Goal: Transaction & Acquisition: Purchase product/service

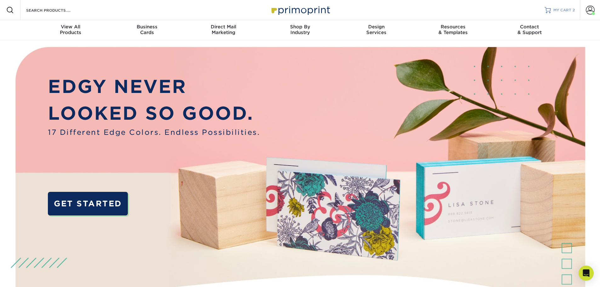
click at [553, 11] on link "MY CART 2" at bounding box center [559, 10] width 30 height 20
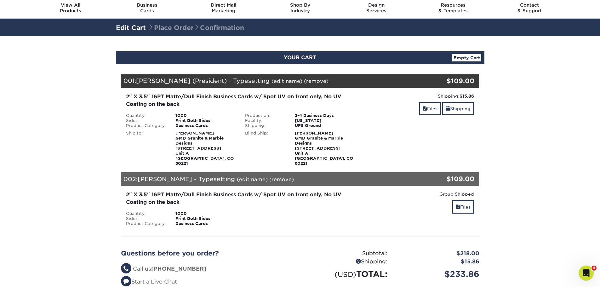
scroll to position [31, 0]
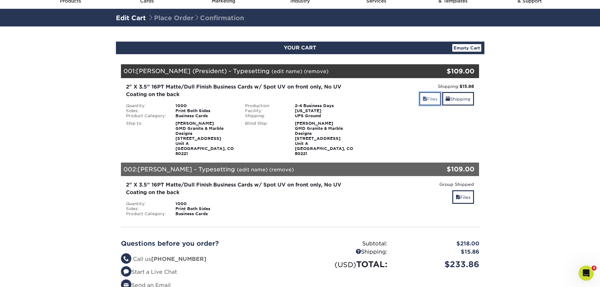
click at [423, 99] on span at bounding box center [424, 98] width 4 height 5
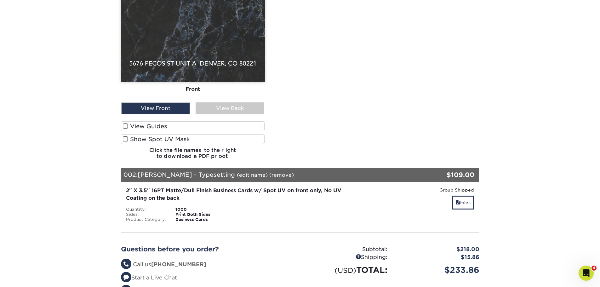
scroll to position [378, 0]
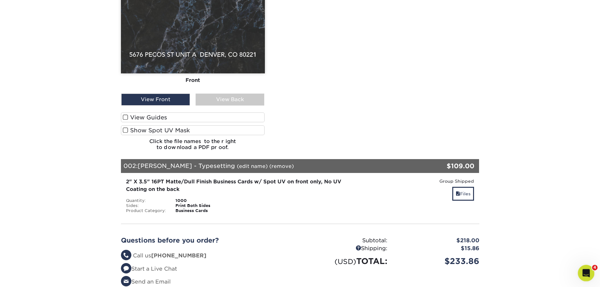
click at [583, 271] on icon "Open Intercom Messenger" at bounding box center [585, 272] width 10 height 10
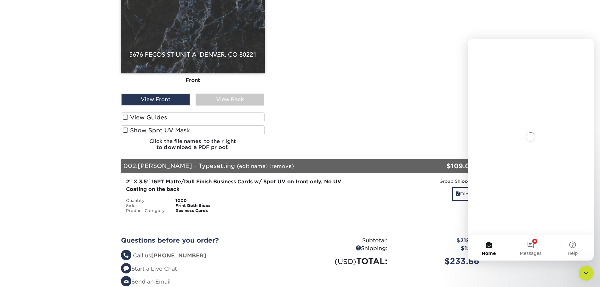
scroll to position [0, 0]
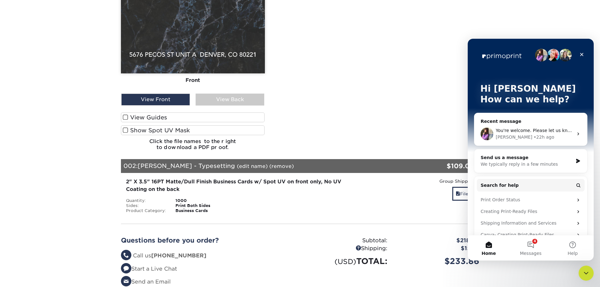
click at [537, 130] on span "You're welcome. Please let us know if you have any questions" at bounding box center [563, 130] width 136 height 5
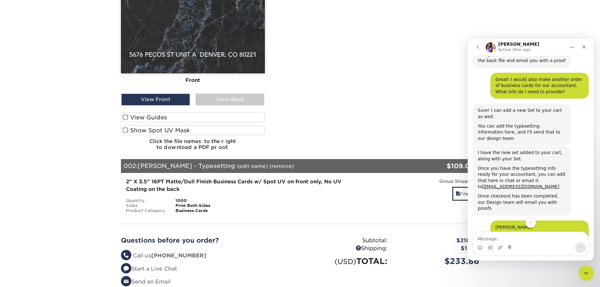
scroll to position [378, 0]
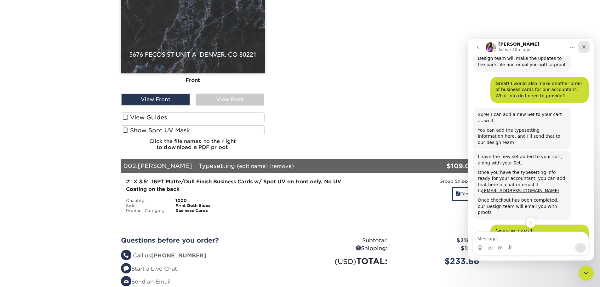
click at [583, 46] on icon "Close" at bounding box center [583, 46] width 3 height 3
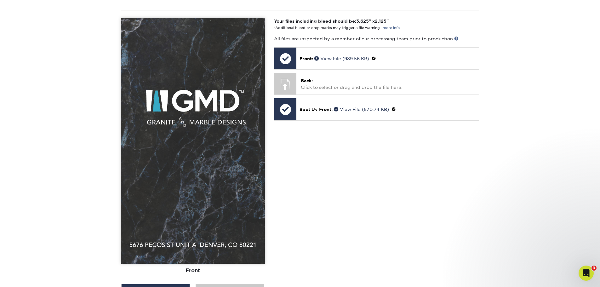
scroll to position [189, 0]
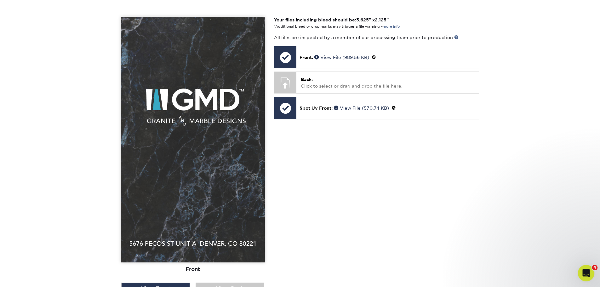
click at [592, 270] on html at bounding box center [584, 271] width 15 height 15
click at [587, 274] on icon "Open Intercom Messenger" at bounding box center [585, 272] width 10 height 10
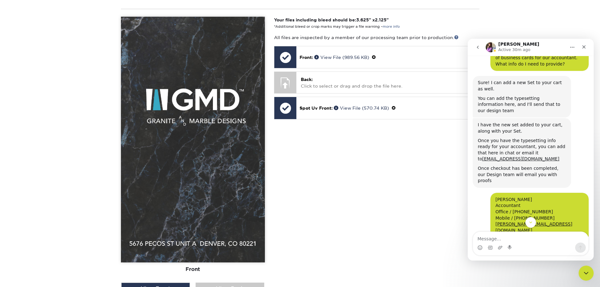
scroll to position [410, 0]
click at [583, 47] on icon "Close" at bounding box center [583, 46] width 5 height 5
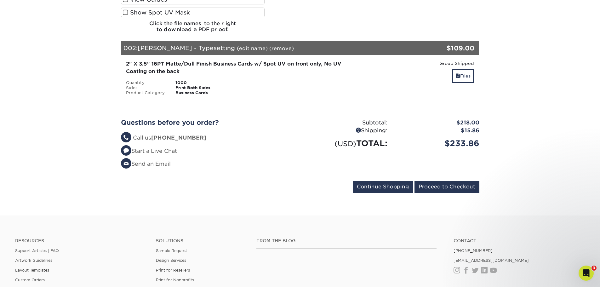
scroll to position [567, 0]
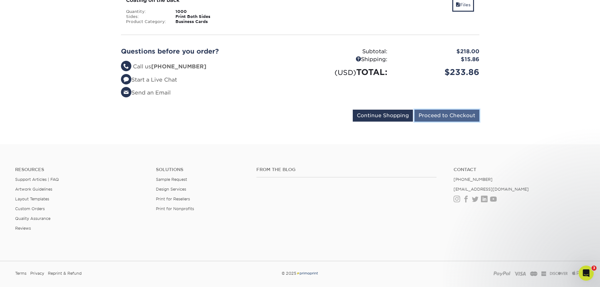
click at [466, 113] on input "Proceed to Checkout" at bounding box center [446, 116] width 65 height 12
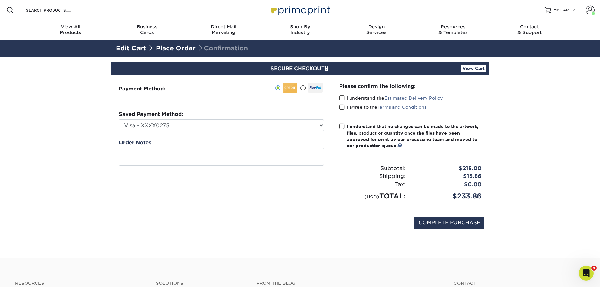
click at [342, 99] on span at bounding box center [341, 98] width 5 height 6
click at [0, 0] on input "I understand the Estimated Delivery Policy" at bounding box center [0, 0] width 0 height 0
click at [342, 109] on span at bounding box center [341, 107] width 5 height 6
click at [0, 0] on input "I agree to the Terms and Conditions" at bounding box center [0, 0] width 0 height 0
click at [343, 127] on span at bounding box center [341, 126] width 5 height 6
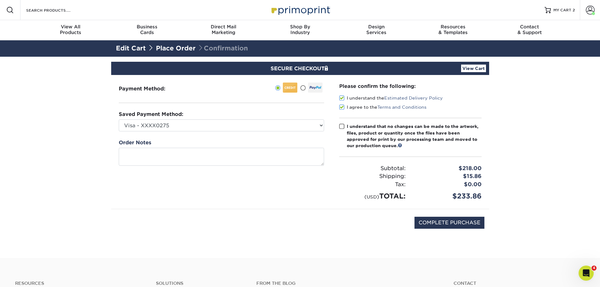
click at [0, 0] on input "I understand that no changes can be made to the artwork, files, product or quan…" at bounding box center [0, 0] width 0 height 0
click at [581, 271] on icon "Open Intercom Messenger" at bounding box center [585, 272] width 10 height 10
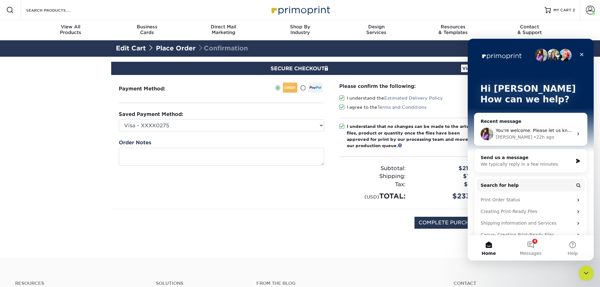
click at [532, 130] on span "You're welcome. Please let us know if you have any questions" at bounding box center [563, 130] width 136 height 5
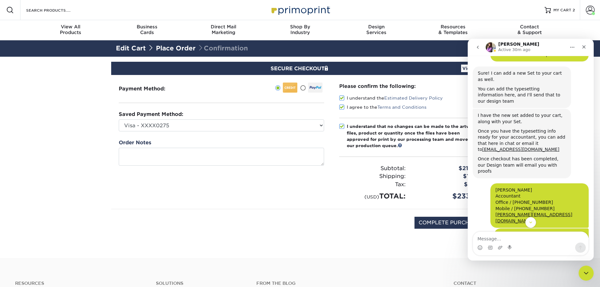
scroll to position [410, 0]
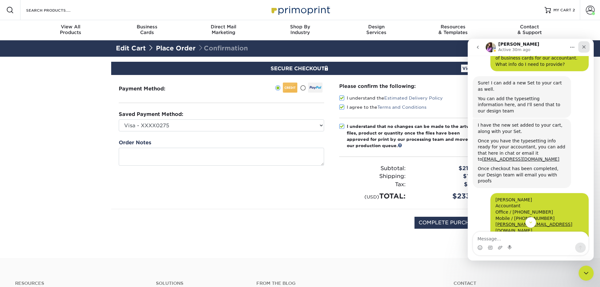
click at [583, 48] on icon "Close" at bounding box center [583, 46] width 5 height 5
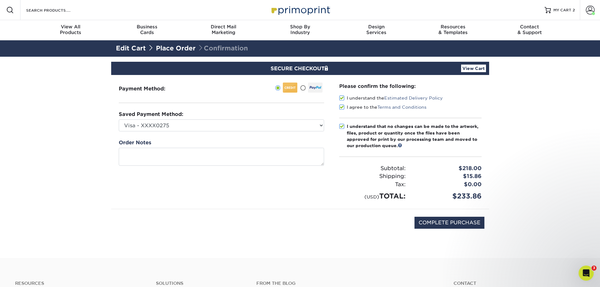
scroll to position [567, 0]
click at [400, 145] on link at bounding box center [400, 145] width 4 height 4
click at [584, 276] on div "Open Intercom Messenger" at bounding box center [584, 272] width 21 height 21
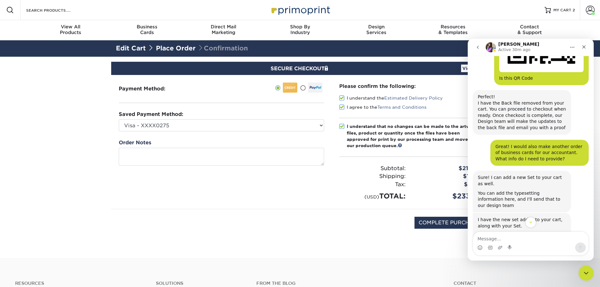
scroll to position [347, 0]
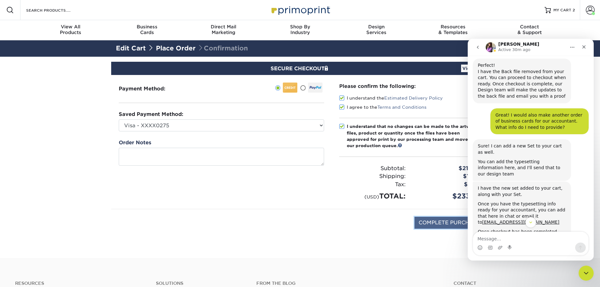
click at [432, 218] on input "COMPLETE PURCHASE" at bounding box center [449, 223] width 70 height 12
type input "COMPLETE PURCHASE"
click at [585, 45] on icon "Close" at bounding box center [583, 46] width 5 height 5
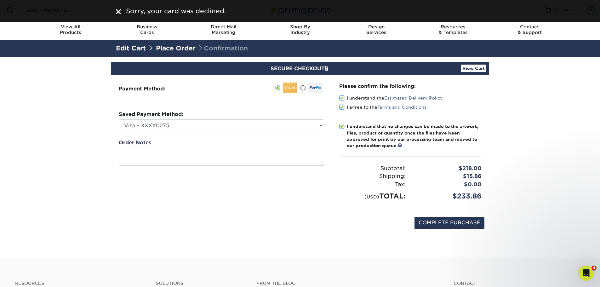
scroll to position [0, 0]
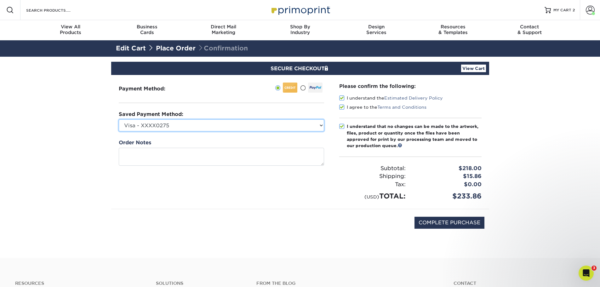
click at [314, 126] on select "Visa - XXXX0275 Visa - XXXX2667 New Credit Card" at bounding box center [221, 125] width 205 height 12
click at [218, 123] on select "Visa - XXXX0275 Visa - XXXX2667 New Credit Card" at bounding box center [221, 125] width 205 height 12
click at [182, 121] on select "Visa - XXXX0275 Visa - XXXX2667 New Credit Card" at bounding box center [221, 125] width 205 height 12
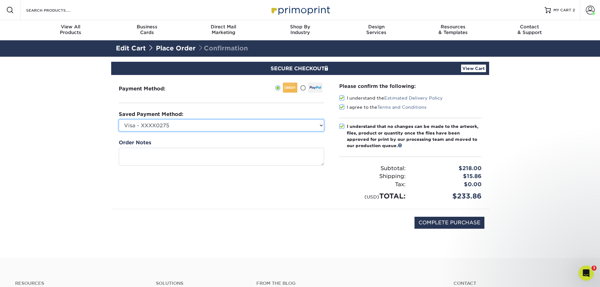
select select
click at [119, 119] on select "Visa - XXXX0275 Visa - XXXX2667 New Credit Card" at bounding box center [221, 125] width 205 height 12
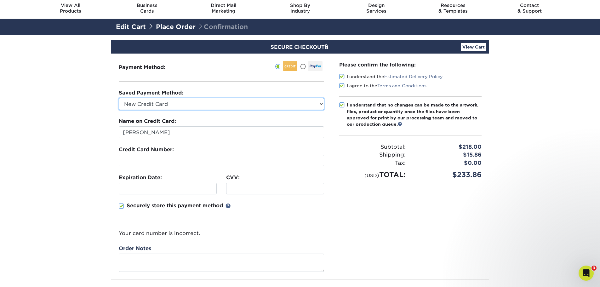
scroll to position [31, 0]
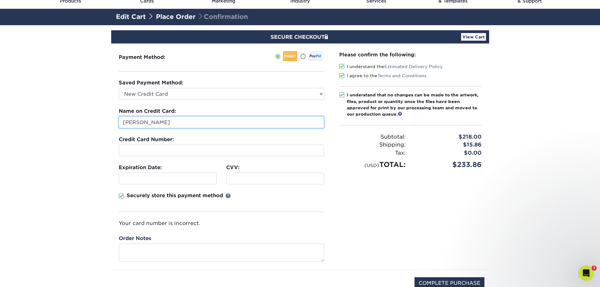
click at [149, 124] on input "MICHAEL CLIFTON" at bounding box center [221, 122] width 205 height 12
type input "MICHAEL J CLIFTON"
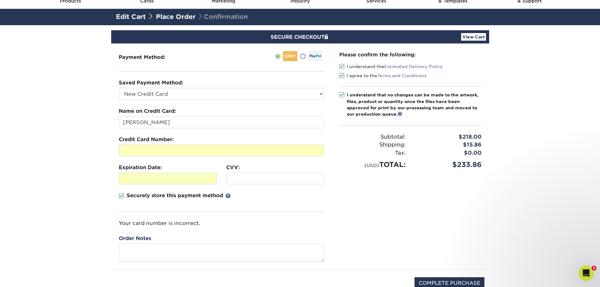
click at [328, 195] on div "Payment Method:" at bounding box center [221, 156] width 220 height 226
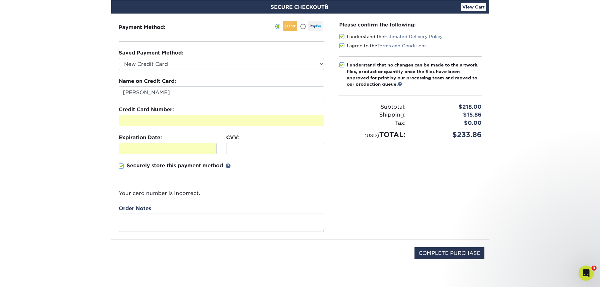
scroll to position [63, 0]
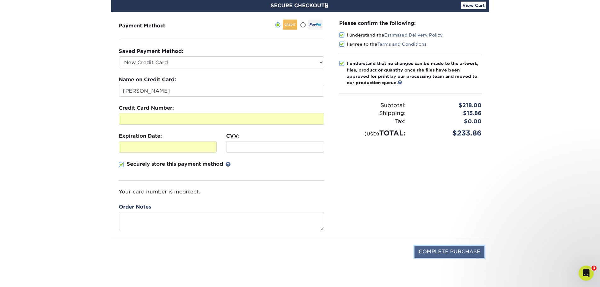
click at [424, 251] on input "COMPLETE PURCHASE" at bounding box center [449, 252] width 70 height 12
type input "PROCESSING, PLEASE WAIT..."
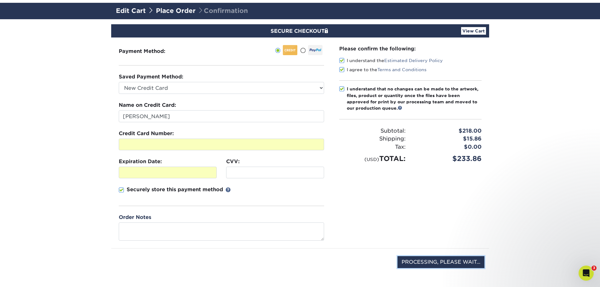
scroll to position [31, 0]
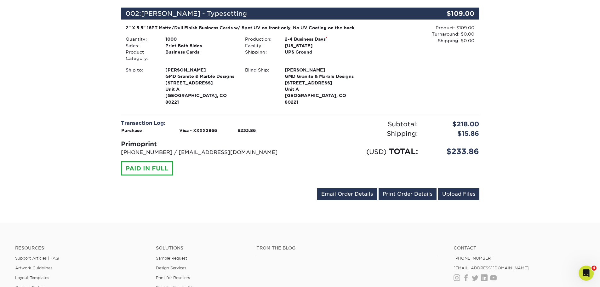
scroll to position [283, 0]
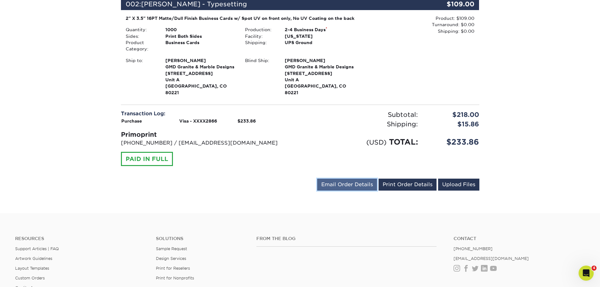
click at [345, 185] on link "Email Order Details" at bounding box center [347, 184] width 60 height 12
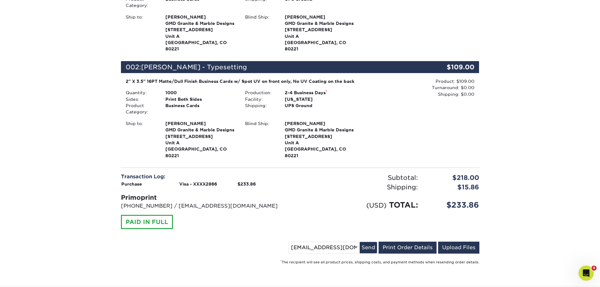
scroll to position [252, 0]
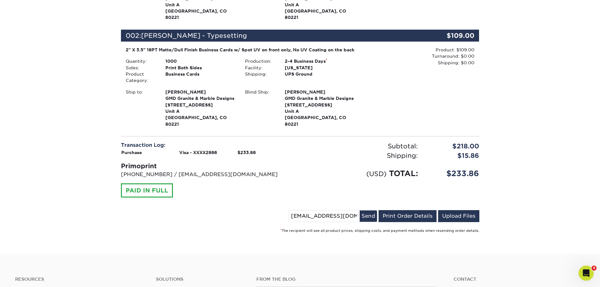
click at [273, 216] on div "mclifton@gmdesigns.net Send Email Order Details Print Order Details Upload Files" at bounding box center [300, 217] width 358 height 14
click at [367, 245] on div "Your order has been placed! Order #: 2599-125998-49804 09/09/2025 12:59pm Go to…" at bounding box center [300, 29] width 378 height 449
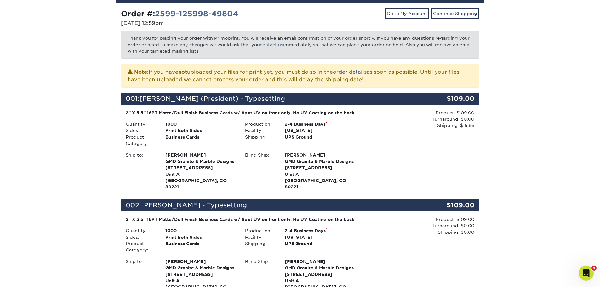
scroll to position [0, 0]
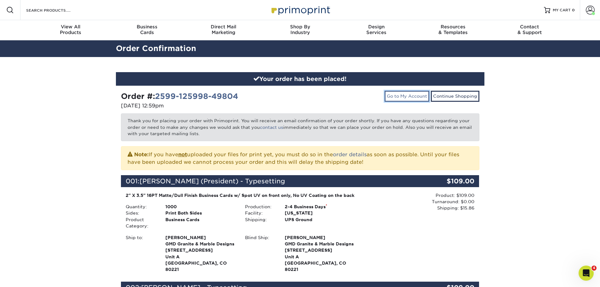
click at [403, 96] on link "Go to My Account" at bounding box center [406, 96] width 45 height 11
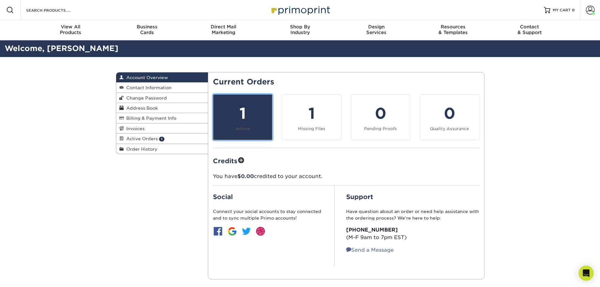
click at [237, 127] on small "Active" at bounding box center [242, 128] width 14 height 5
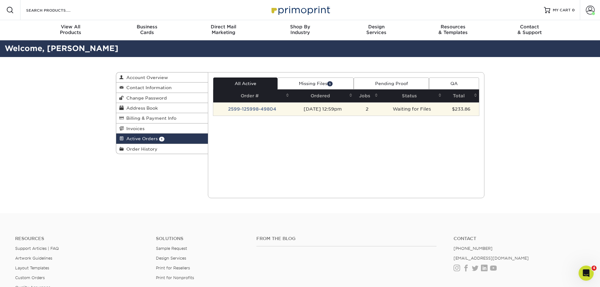
click at [245, 110] on td "2599-125998-49804" at bounding box center [252, 108] width 78 height 13
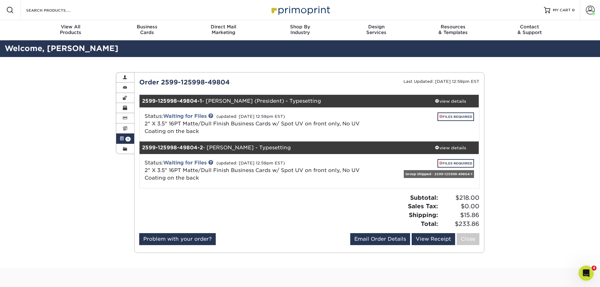
click at [122, 140] on span at bounding box center [122, 138] width 4 height 5
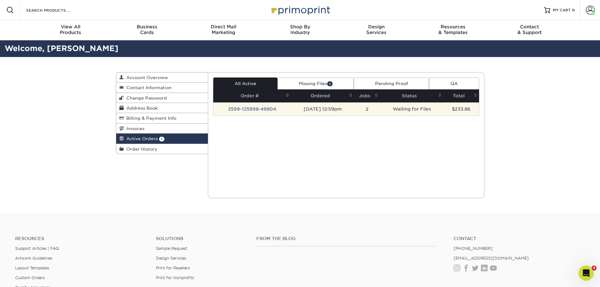
click at [252, 110] on td "2599-125998-49804" at bounding box center [252, 108] width 78 height 13
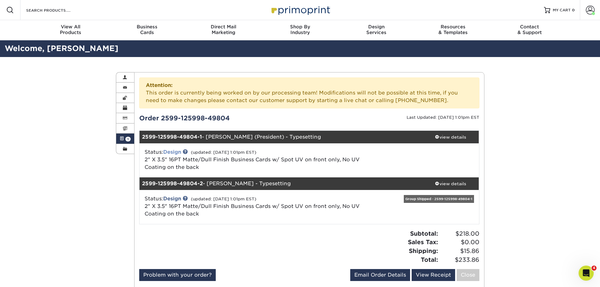
click at [176, 150] on link "Design" at bounding box center [172, 152] width 18 height 6
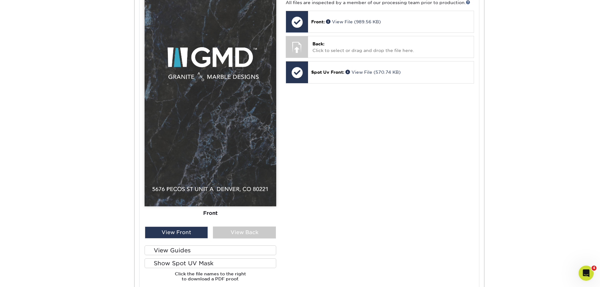
scroll to position [472, 0]
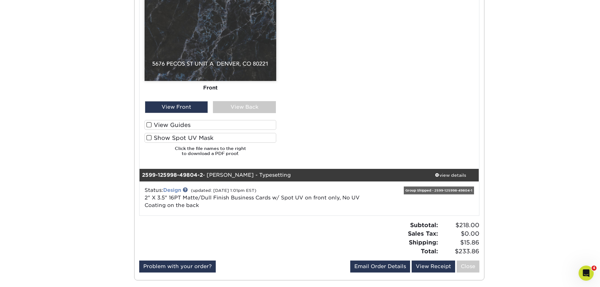
click at [178, 192] on link "Design" at bounding box center [172, 190] width 18 height 6
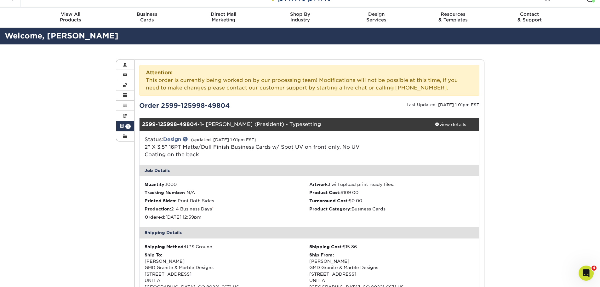
scroll to position [0, 0]
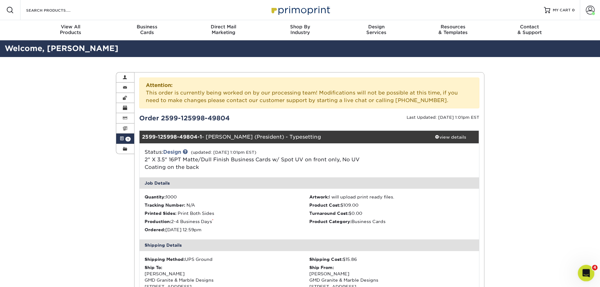
click at [584, 270] on icon "Open Intercom Messenger" at bounding box center [585, 272] width 10 height 10
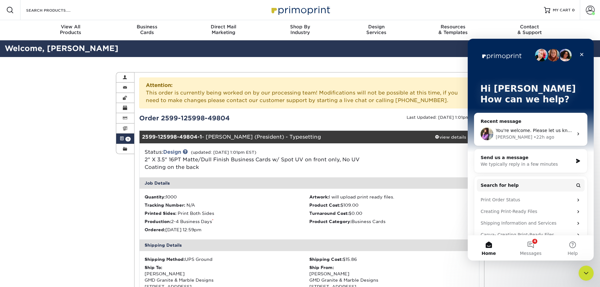
click at [533, 138] on div "• 22h ago" at bounding box center [543, 137] width 20 height 7
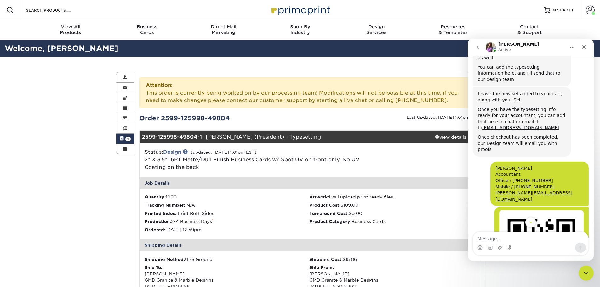
scroll to position [410, 0]
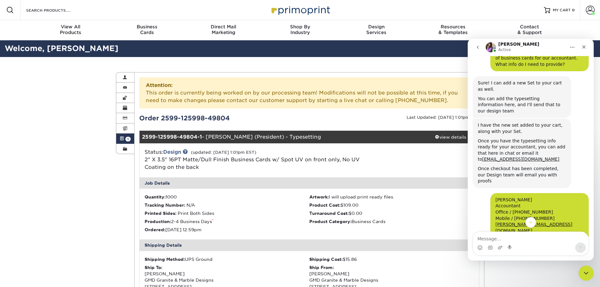
click at [586, 46] on div "Close" at bounding box center [583, 46] width 11 height 11
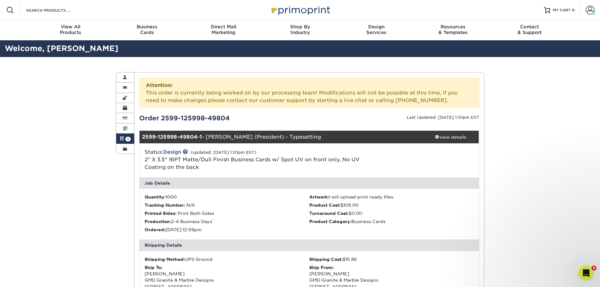
scroll to position [567, 0]
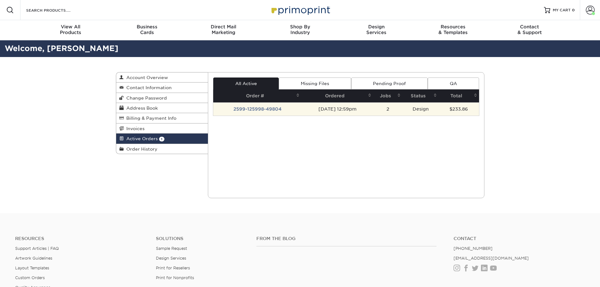
click at [256, 107] on td "2599-125998-49804" at bounding box center [257, 108] width 88 height 13
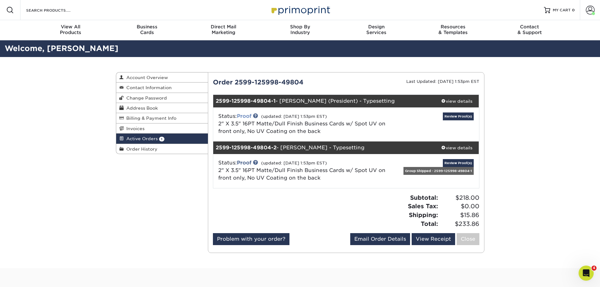
click at [246, 116] on link "Proof" at bounding box center [244, 116] width 14 height 6
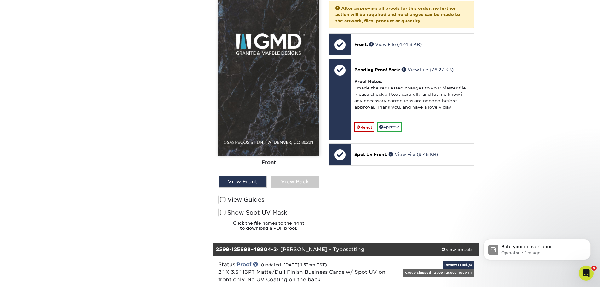
scroll to position [315, 0]
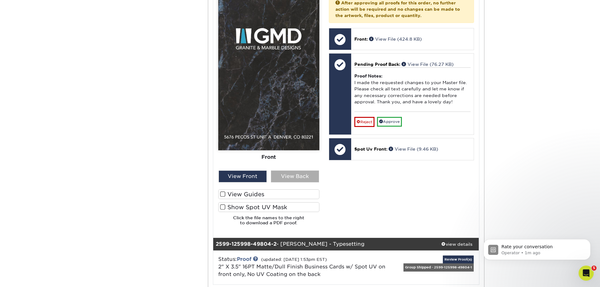
click at [286, 177] on div "View Back" at bounding box center [295, 176] width 48 height 12
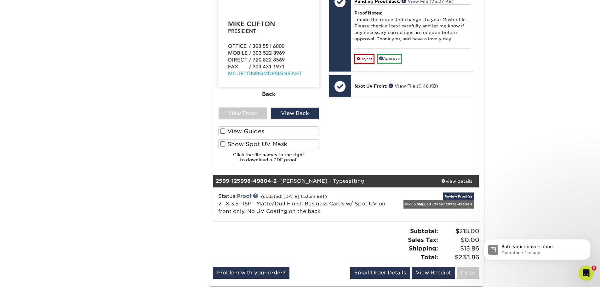
scroll to position [441, 0]
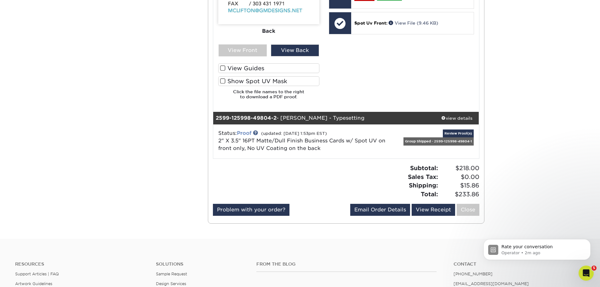
click at [249, 133] on link "Proof" at bounding box center [244, 133] width 14 height 6
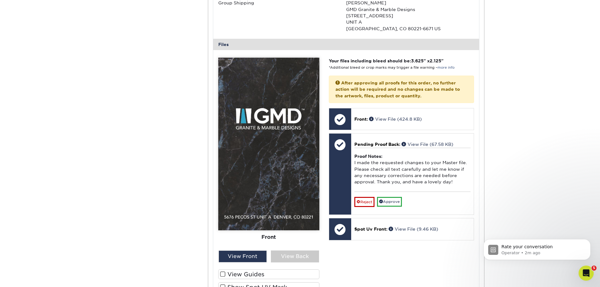
scroll to position [724, 0]
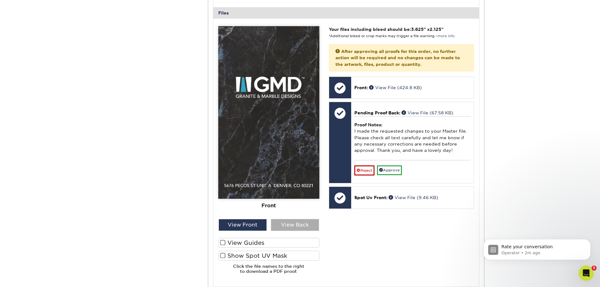
click at [298, 225] on div "View Back" at bounding box center [295, 225] width 48 height 12
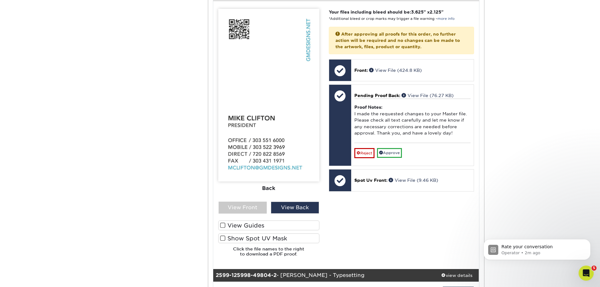
scroll to position [283, 0]
click at [586, 267] on icon "Open Intercom Messenger" at bounding box center [585, 272] width 10 height 10
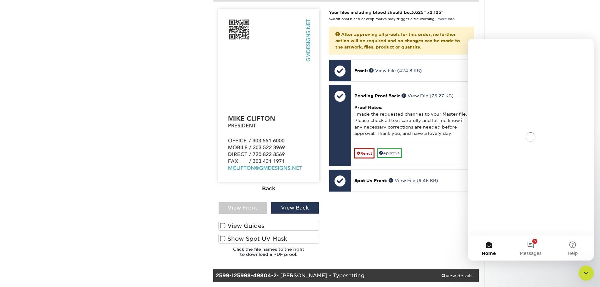
scroll to position [0, 0]
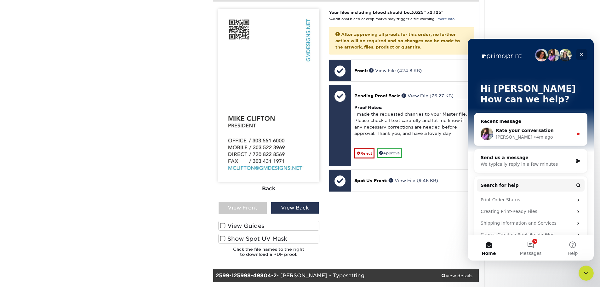
click at [577, 57] on div "Close" at bounding box center [581, 54] width 11 height 11
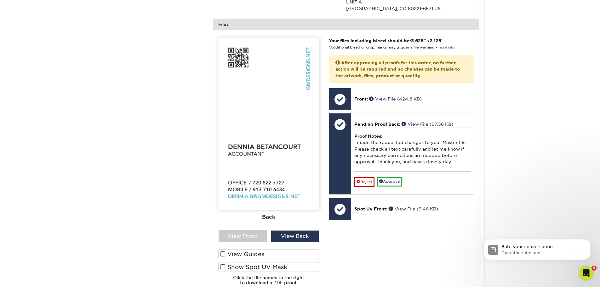
scroll to position [724, 0]
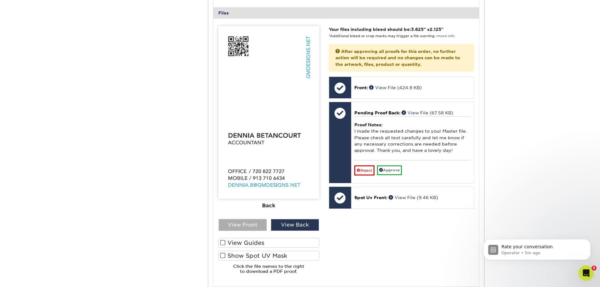
click at [236, 221] on div "View Front" at bounding box center [242, 225] width 48 height 12
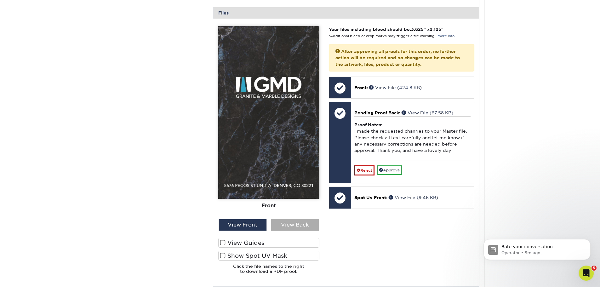
click at [282, 227] on div "View Back" at bounding box center [295, 225] width 48 height 12
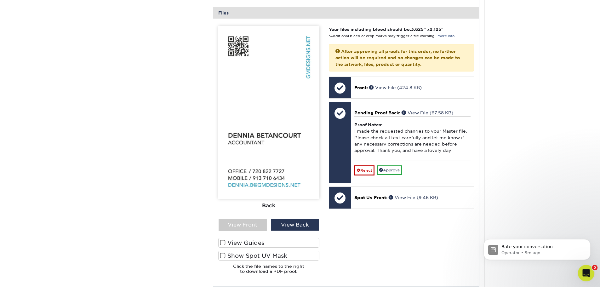
click at [588, 273] on icon "Open Intercom Messenger" at bounding box center [585, 272] width 10 height 10
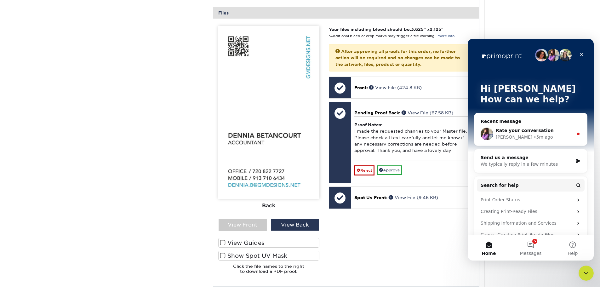
click at [540, 139] on div "Erica • 5m ago" at bounding box center [533, 137] width 77 height 7
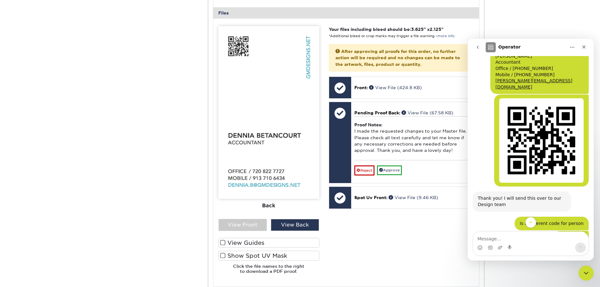
scroll to position [634, 0]
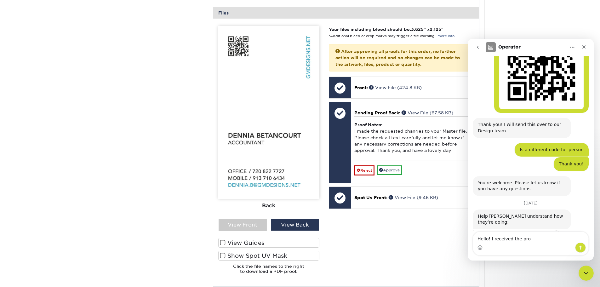
click at [534, 236] on textarea "Hello! I received the pro" at bounding box center [530, 237] width 115 height 11
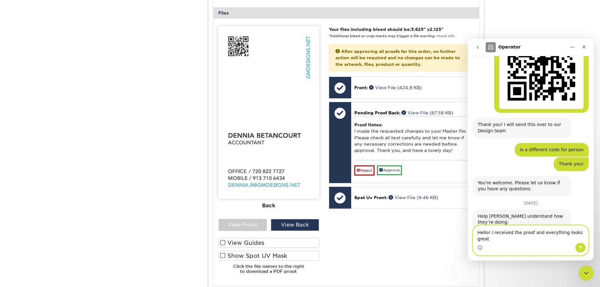
click at [581, 239] on textarea "Hello! I received the proof and everything looks great" at bounding box center [530, 233] width 115 height 17
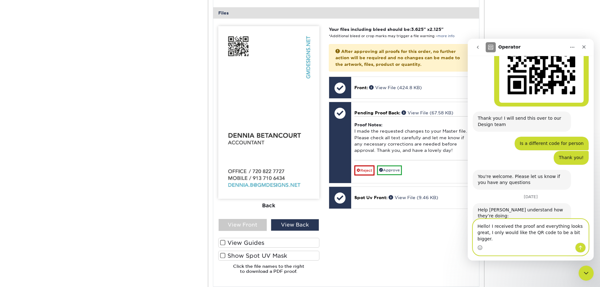
click at [500, 239] on textarea "Hello! I received the proof and everything looks great, I only would like the Q…" at bounding box center [530, 230] width 115 height 23
click at [512, 239] on textarea "Hello! I received the proof and everything looks great, I only would for like t…" at bounding box center [530, 230] width 115 height 23
type textarea "Hello! I received the proof and everything looks great, I only would like for t…"
click at [578, 246] on icon "Send a message…" at bounding box center [580, 247] width 5 height 5
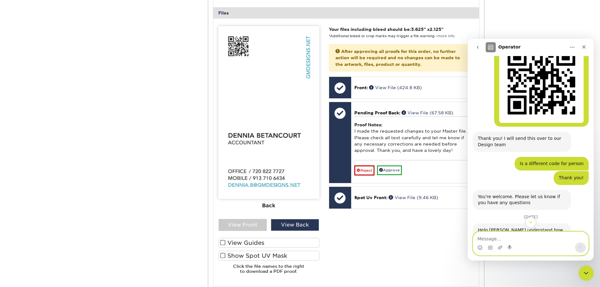
scroll to position [665, 0]
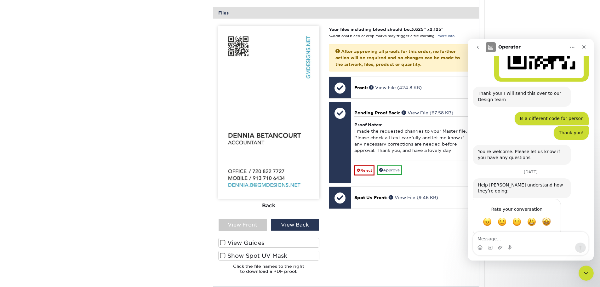
click at [476, 48] on icon "go back" at bounding box center [477, 47] width 5 height 5
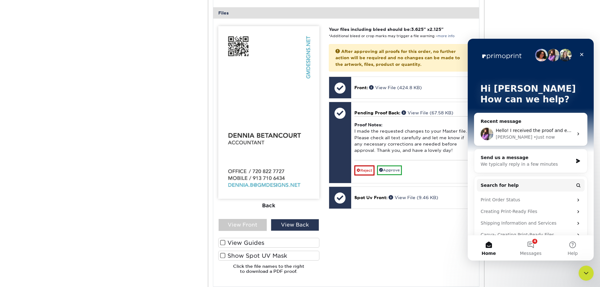
click at [418, 238] on div "Your files including bleed should be: 3.625 " x 2.125 " *Additional bleed or cr…" at bounding box center [401, 152] width 155 height 252
click at [581, 54] on icon "Close" at bounding box center [581, 54] width 5 height 5
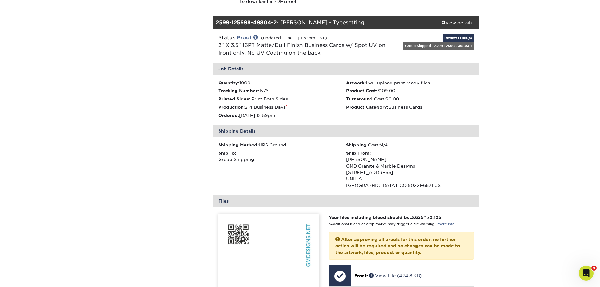
scroll to position [535, 0]
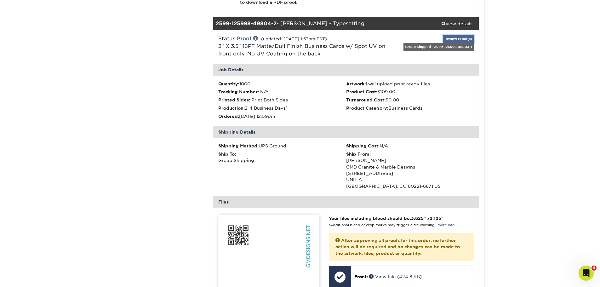
click at [462, 39] on link "Review Proof(s)" at bounding box center [458, 39] width 31 height 8
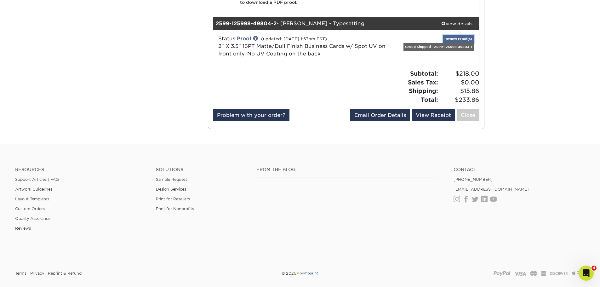
click at [462, 39] on link "Review Proof(s)" at bounding box center [458, 39] width 31 height 8
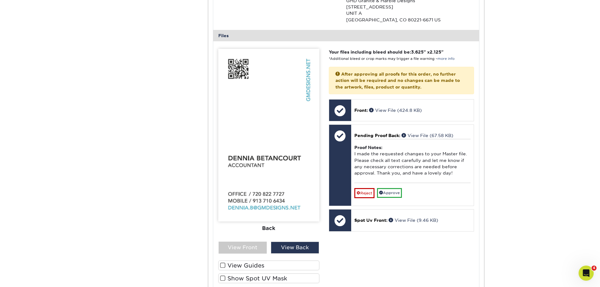
scroll to position [692, 0]
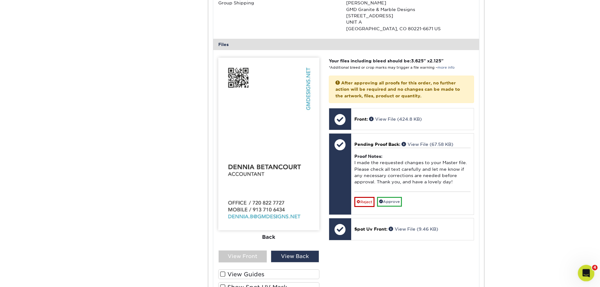
click at [580, 274] on div "Open Intercom Messenger" at bounding box center [584, 272] width 21 height 21
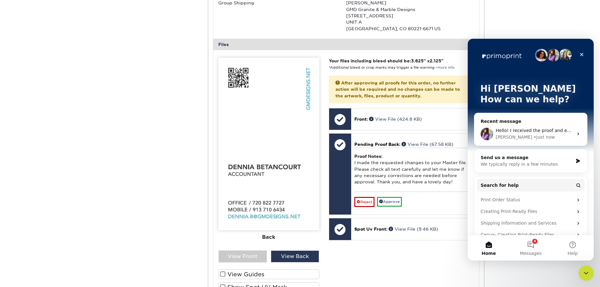
click at [542, 133] on span "Hello! I received the proof and everything looks great, I only would like for t…" at bounding box center [611, 130] width 233 height 5
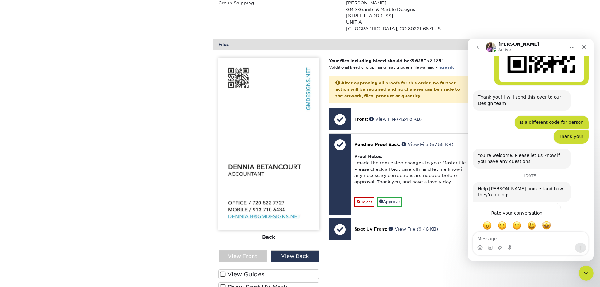
scroll to position [665, 0]
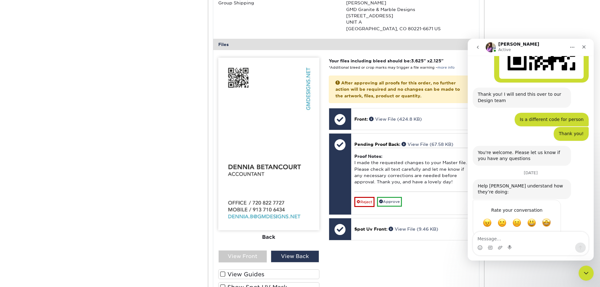
click at [477, 48] on icon "go back" at bounding box center [477, 47] width 5 height 5
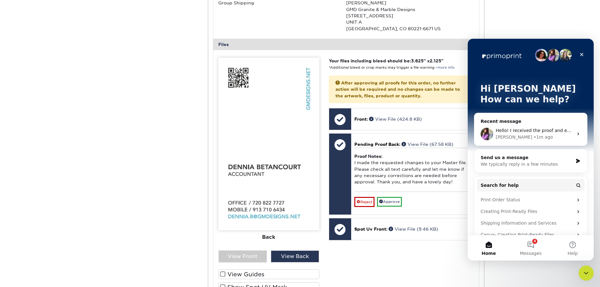
click at [549, 139] on div "Erica • 1m ago" at bounding box center [533, 137] width 77 height 7
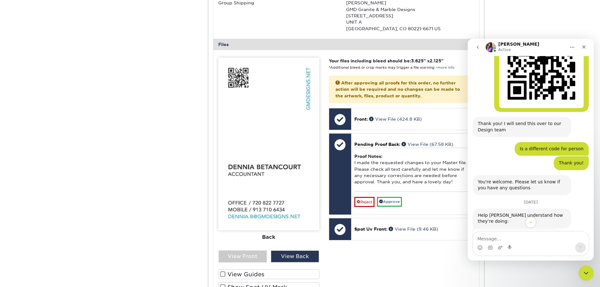
scroll to position [665, 0]
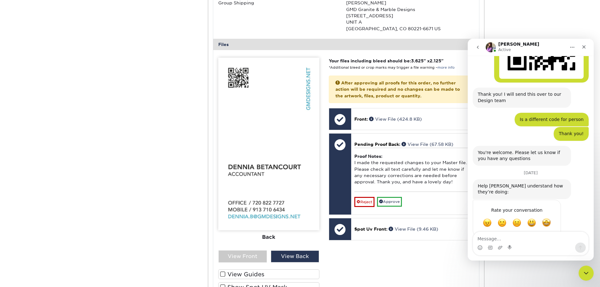
click at [476, 46] on icon "go back" at bounding box center [477, 47] width 5 height 5
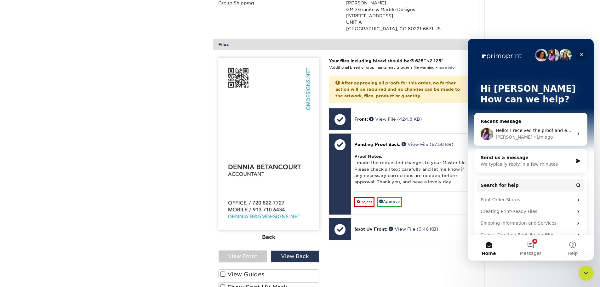
click at [579, 54] on icon "Close" at bounding box center [581, 54] width 5 height 5
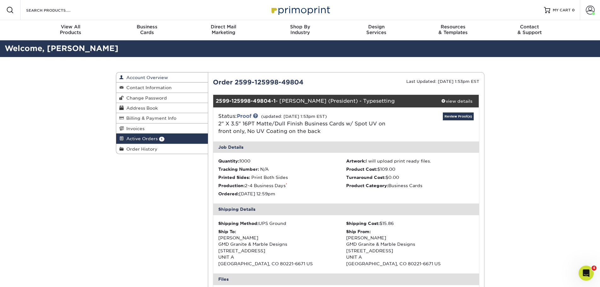
click at [145, 80] on link "Account Overview" at bounding box center [162, 77] width 92 height 10
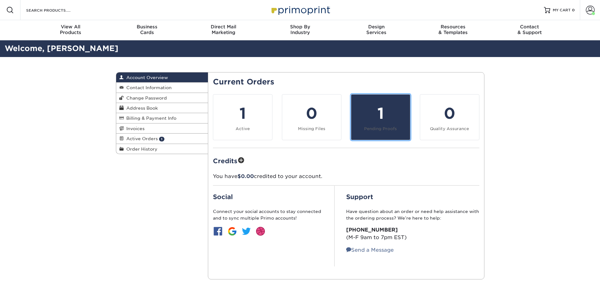
click at [366, 98] on link "1 Pending Proofs" at bounding box center [380, 117] width 59 height 46
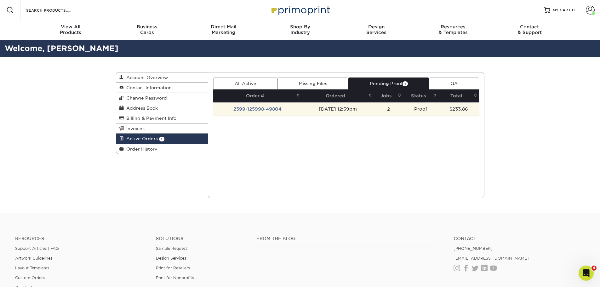
click at [263, 111] on td "2599-125998-49804" at bounding box center [257, 108] width 88 height 13
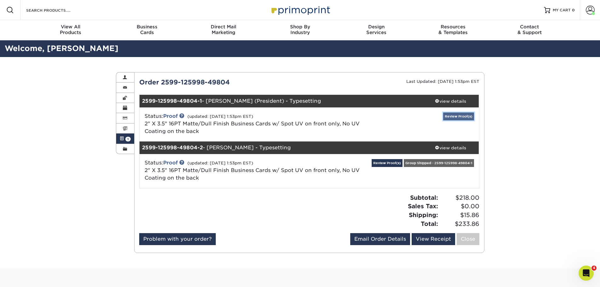
click at [445, 116] on link "Review Proof(s)" at bounding box center [458, 116] width 31 height 8
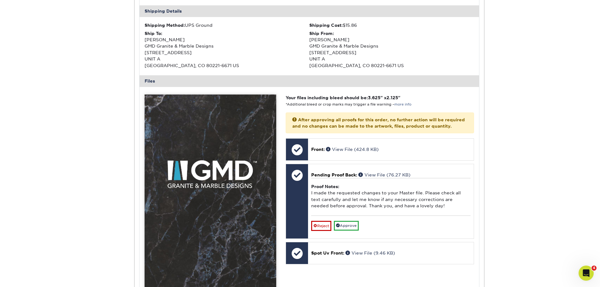
scroll to position [283, 0]
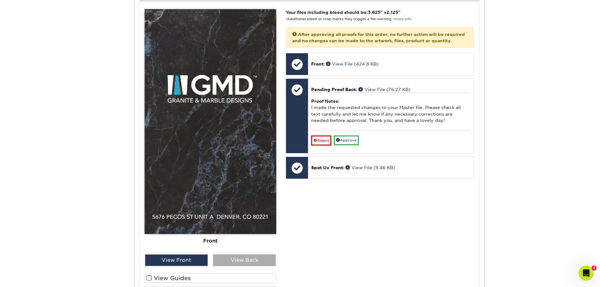
click at [219, 260] on div "View Back" at bounding box center [244, 260] width 63 height 12
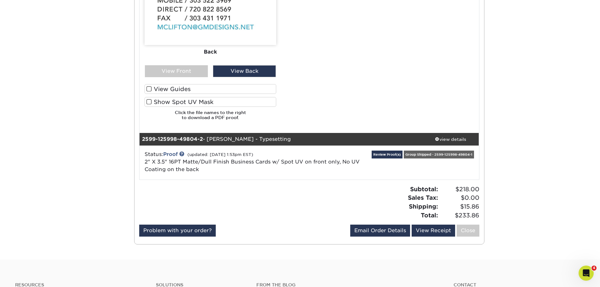
scroll to position [567, 0]
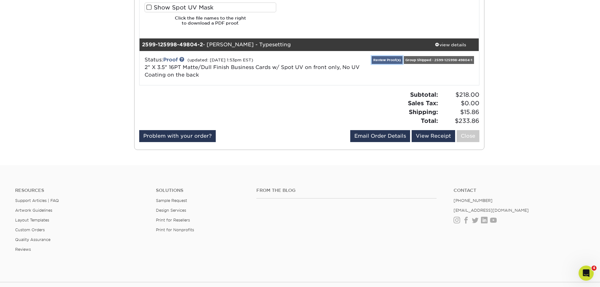
click at [388, 59] on link "Review Proof(s)" at bounding box center [386, 60] width 31 height 8
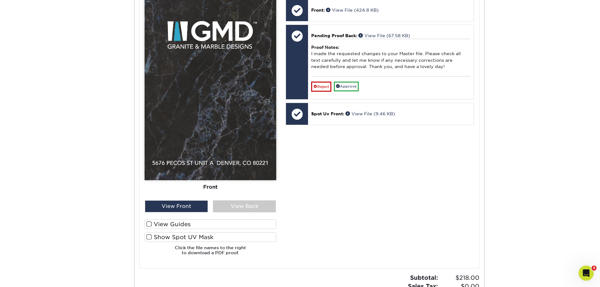
scroll to position [850, 0]
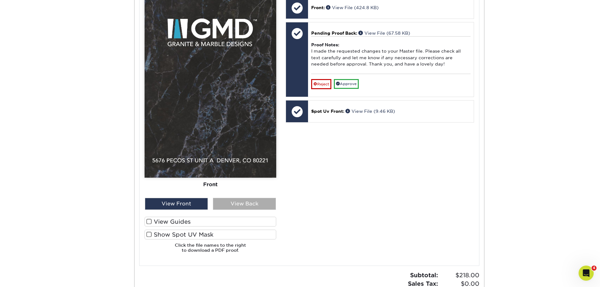
click at [227, 204] on div "View Back" at bounding box center [244, 204] width 63 height 12
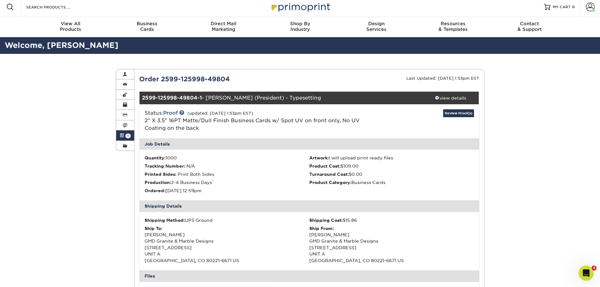
scroll to position [0, 0]
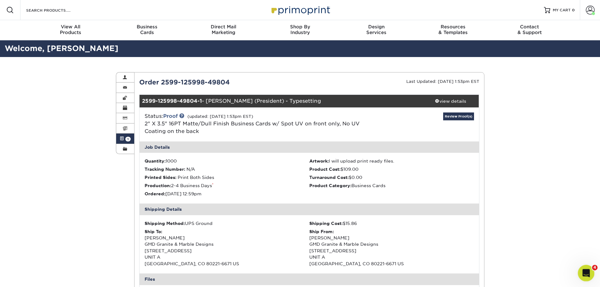
click at [590, 270] on icon "Open Intercom Messenger" at bounding box center [585, 272] width 10 height 10
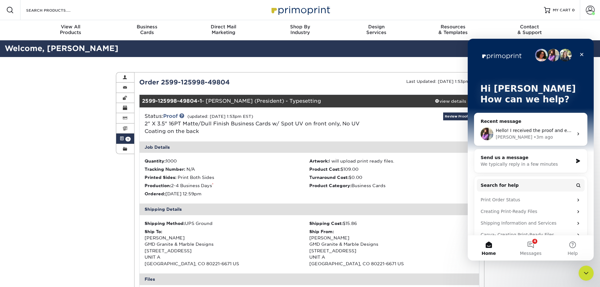
click at [536, 135] on div "Erica • 3m ago" at bounding box center [533, 137] width 77 height 7
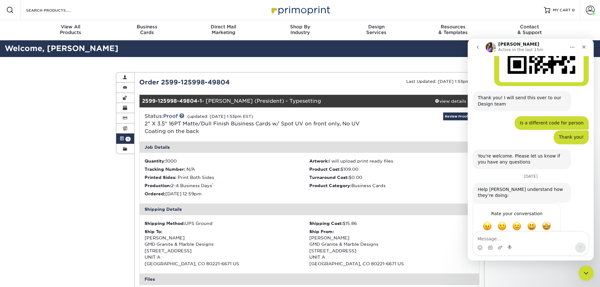
scroll to position [665, 0]
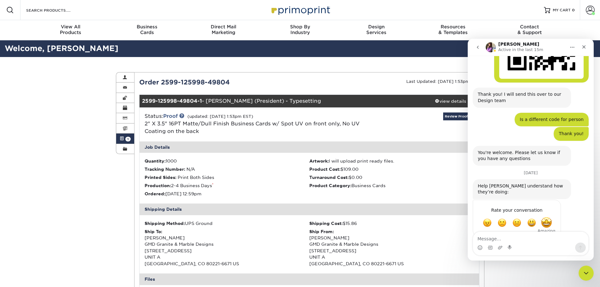
click at [547, 217] on span "Amazing" at bounding box center [545, 222] width 11 height 11
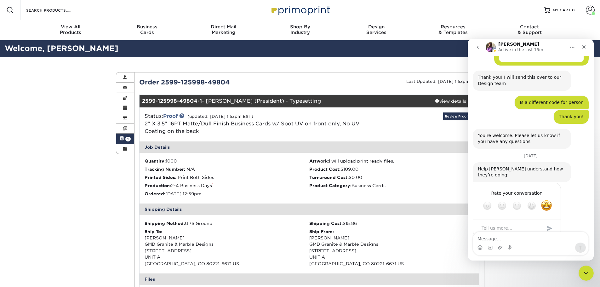
click at [548, 222] on div "Submit" at bounding box center [549, 228] width 13 height 13
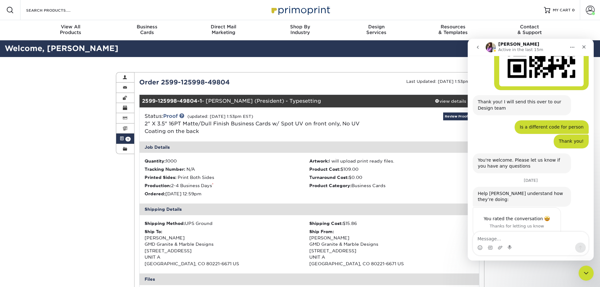
click at [476, 46] on icon "go back" at bounding box center [477, 47] width 5 height 5
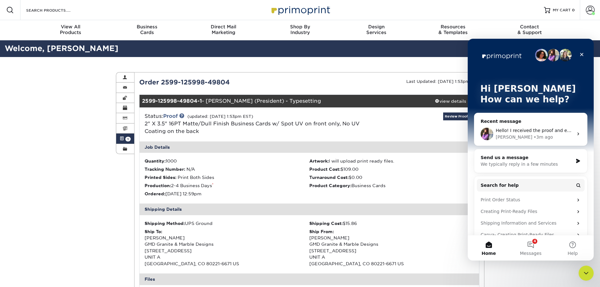
scroll to position [0, 0]
click at [581, 56] on icon "Close" at bounding box center [581, 54] width 5 height 5
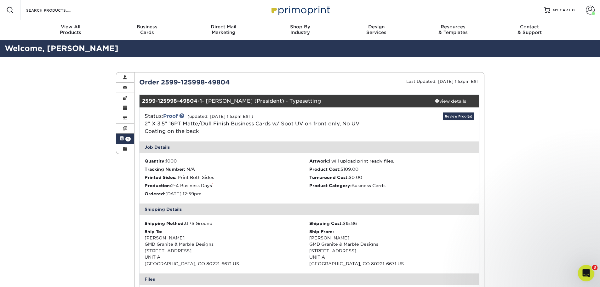
click at [582, 271] on icon "Open Intercom Messenger" at bounding box center [585, 272] width 10 height 10
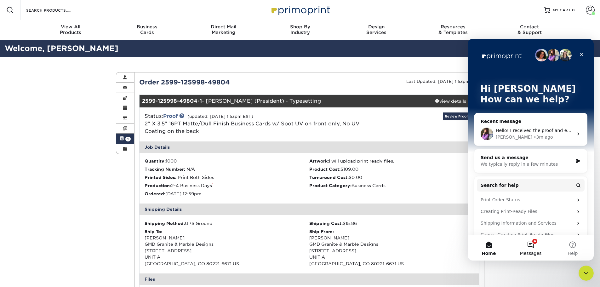
click at [535, 242] on button "4 Messages" at bounding box center [530, 247] width 42 height 25
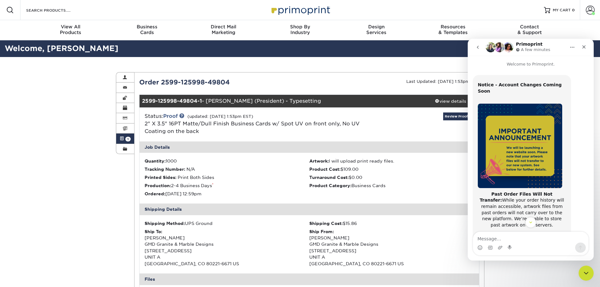
click at [479, 49] on icon "go back" at bounding box center [477, 47] width 5 height 5
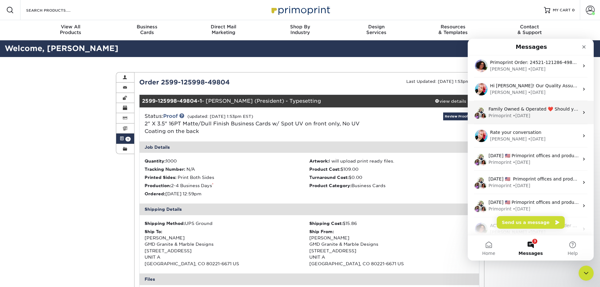
scroll to position [79, 0]
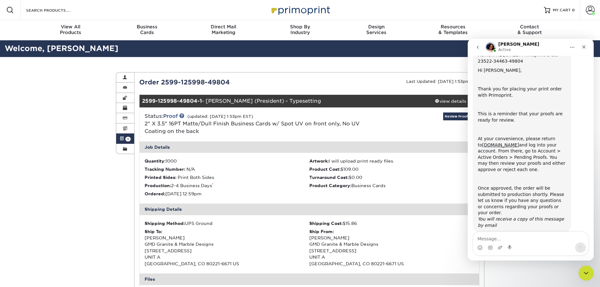
scroll to position [34, 0]
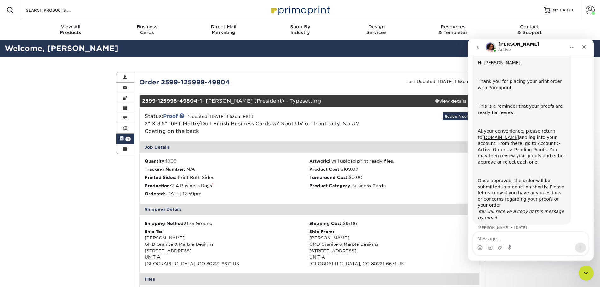
click at [479, 47] on icon "go back" at bounding box center [477, 47] width 5 height 5
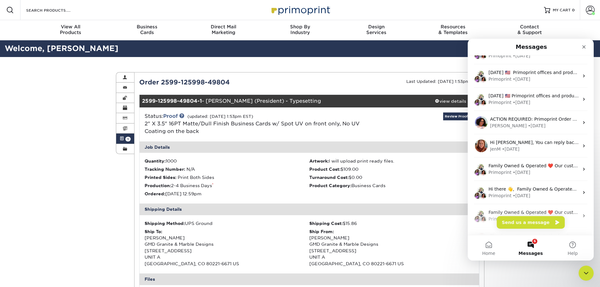
scroll to position [0, 0]
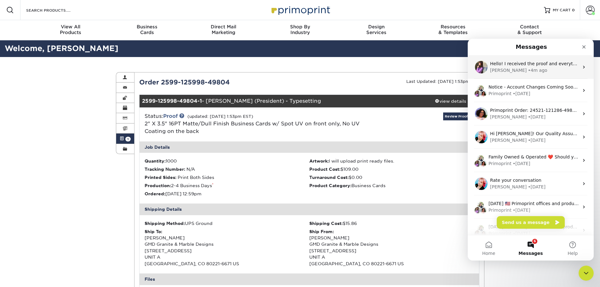
click at [533, 65] on span "Hello! I received the proof and everything looks great, I only would like for t…" at bounding box center [606, 63] width 233 height 5
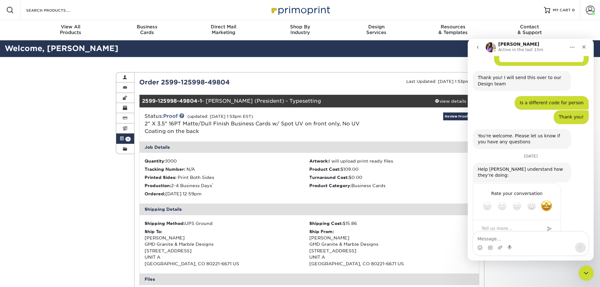
scroll to position [682, 0]
click at [585, 46] on icon "Close" at bounding box center [583, 46] width 5 height 5
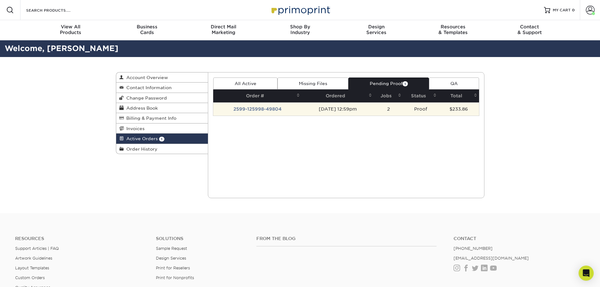
click at [264, 112] on td "2599-125998-49804" at bounding box center [257, 108] width 88 height 13
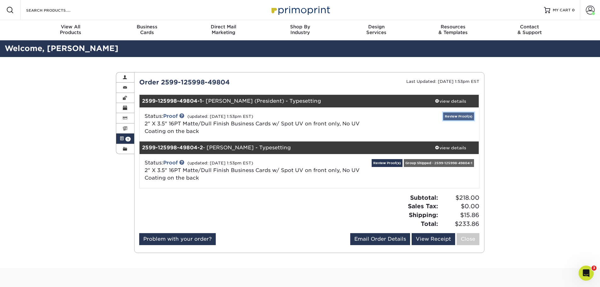
click at [460, 114] on link "Review Proof(s)" at bounding box center [458, 116] width 31 height 8
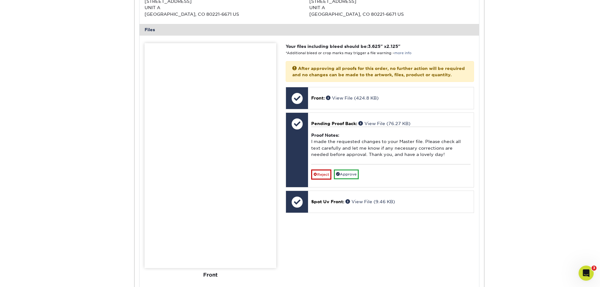
scroll to position [315, 0]
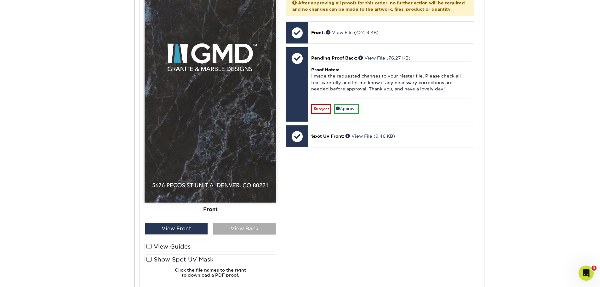
click at [239, 226] on div "View Back" at bounding box center [244, 229] width 63 height 12
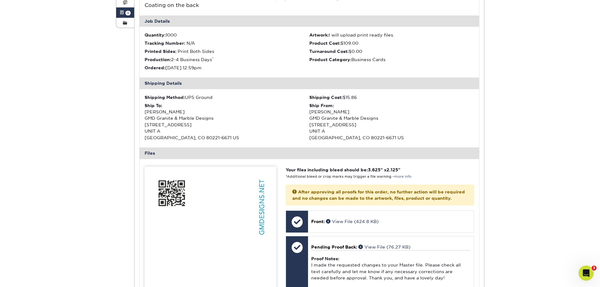
scroll to position [0, 0]
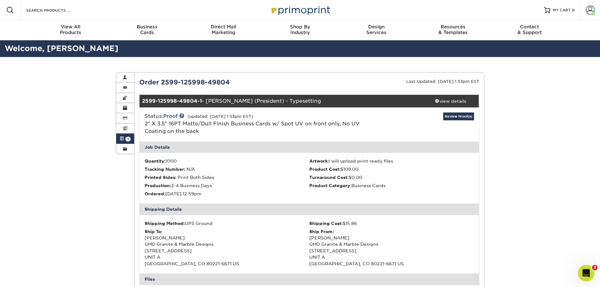
click at [588, 271] on icon "Open Intercom Messenger" at bounding box center [585, 272] width 10 height 10
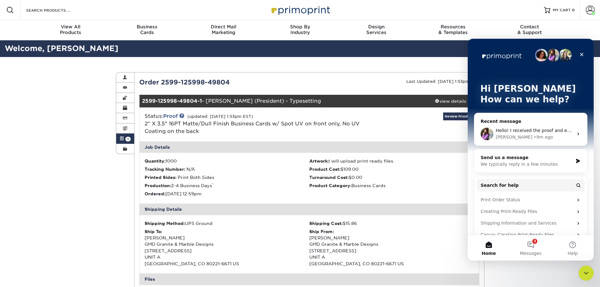
click at [388, 124] on div "Review Proof(s)" at bounding box center [421, 124] width 113 height 24
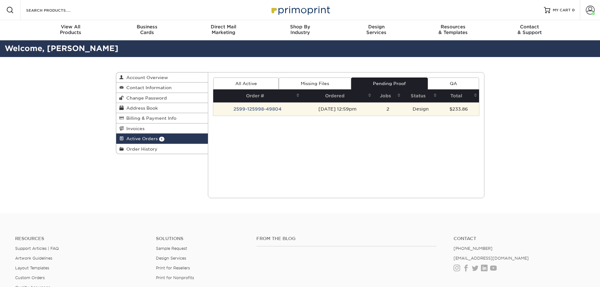
click at [270, 108] on td "2599-125998-49804" at bounding box center [257, 108] width 88 height 13
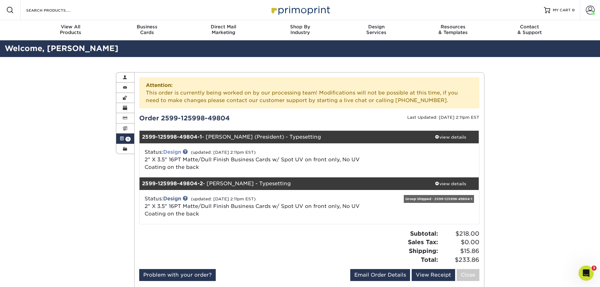
click at [172, 154] on link "Design" at bounding box center [172, 152] width 18 height 6
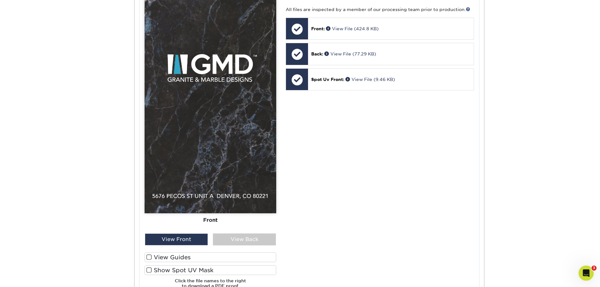
scroll to position [346, 0]
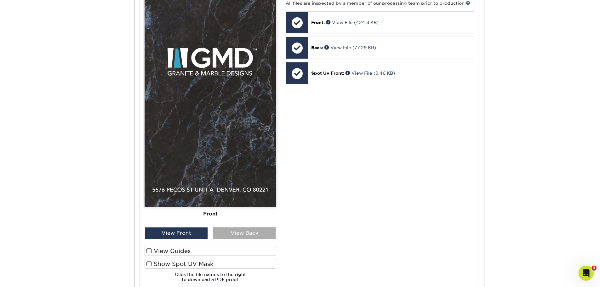
click at [233, 232] on div "View Back" at bounding box center [244, 233] width 63 height 12
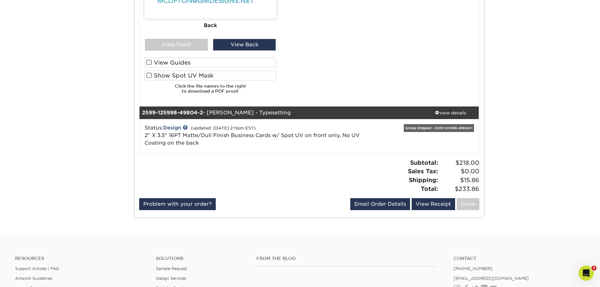
scroll to position [535, 0]
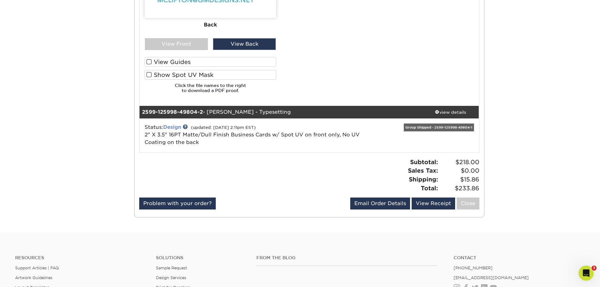
click at [176, 125] on link "Design" at bounding box center [172, 127] width 18 height 6
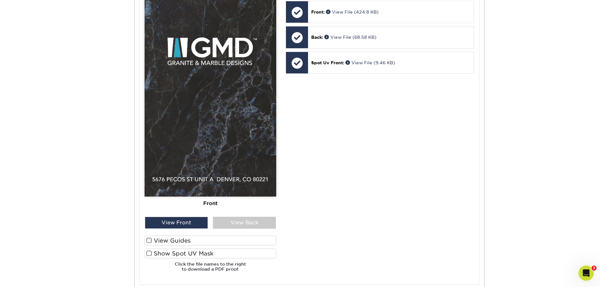
scroll to position [881, 0]
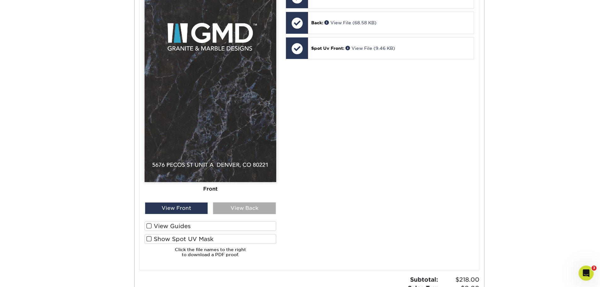
click at [235, 206] on div "View Back" at bounding box center [244, 208] width 63 height 12
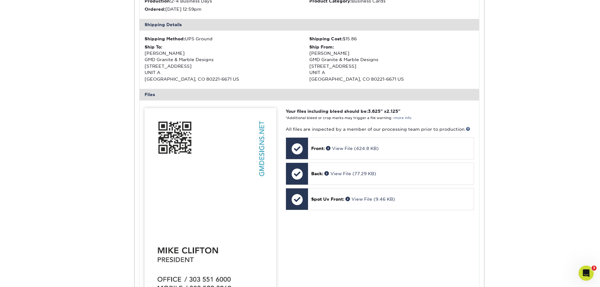
scroll to position [0, 0]
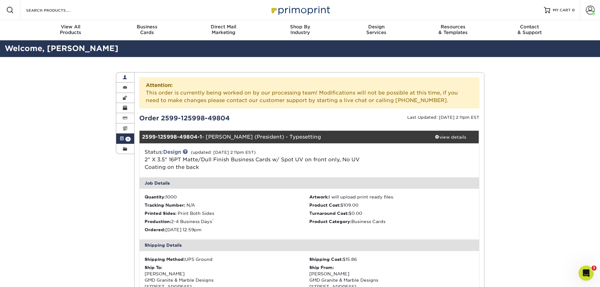
click at [120, 78] on link "Account Overview" at bounding box center [125, 77] width 18 height 10
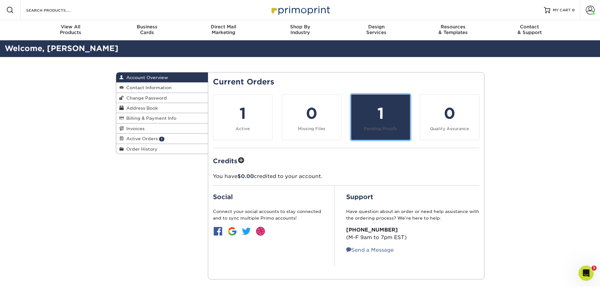
click at [378, 128] on small "Pending Proofs" at bounding box center [380, 128] width 33 height 5
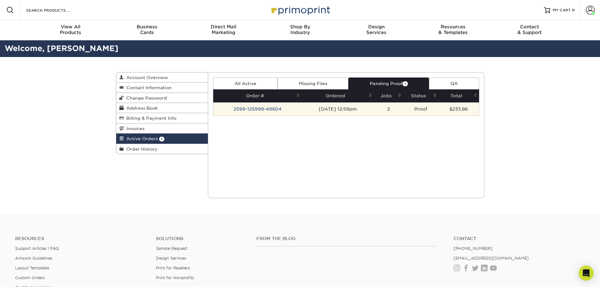
click at [268, 111] on td "2599-125998-49804" at bounding box center [257, 108] width 88 height 13
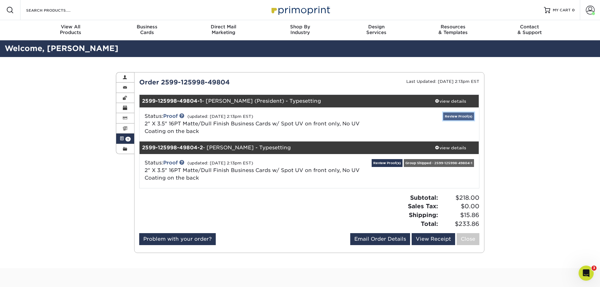
click at [459, 115] on link "Review Proof(s)" at bounding box center [458, 116] width 31 height 8
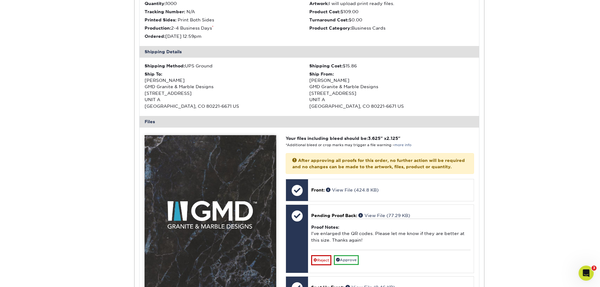
scroll to position [315, 0]
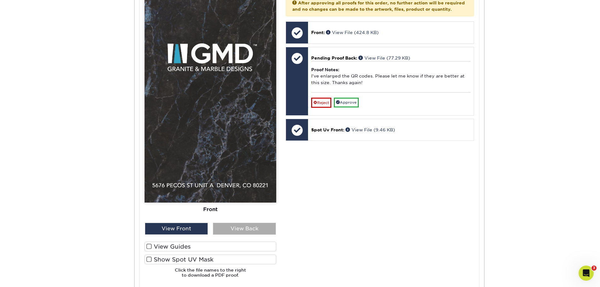
click at [241, 229] on div "View Back" at bounding box center [244, 229] width 63 height 12
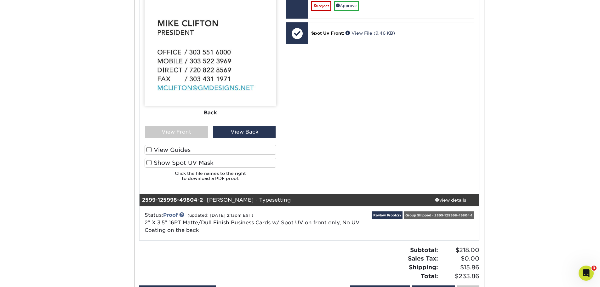
scroll to position [472, 0]
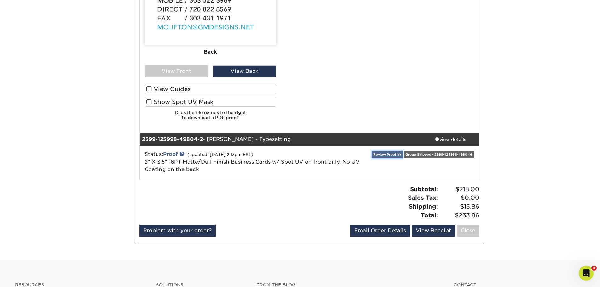
click at [388, 155] on link "Review Proof(s)" at bounding box center [386, 154] width 31 height 8
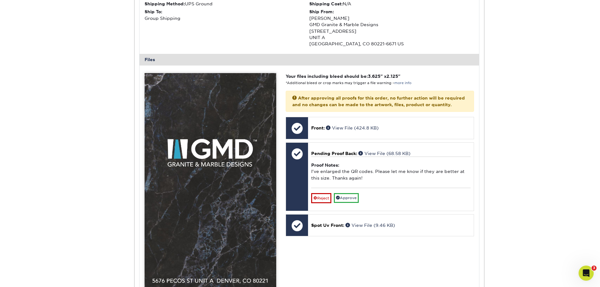
scroll to position [787, 0]
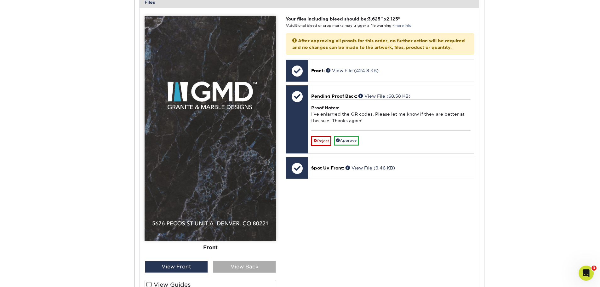
click at [232, 262] on div "View Back" at bounding box center [244, 267] width 63 height 12
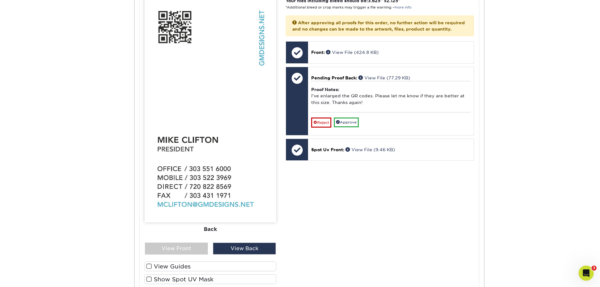
scroll to position [283, 0]
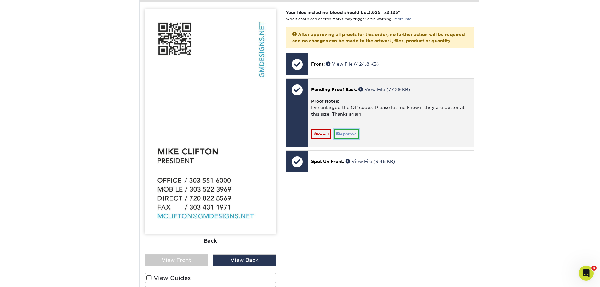
click at [347, 139] on link "Approve" at bounding box center [346, 134] width 25 height 10
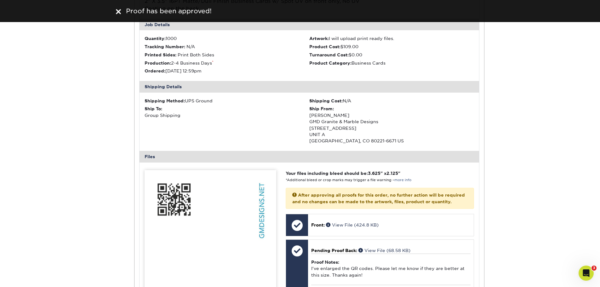
scroll to position [755, 0]
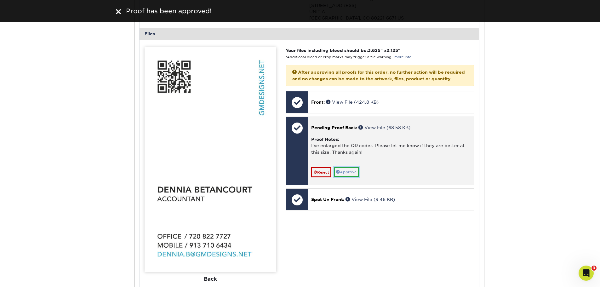
click at [357, 177] on link "Approve" at bounding box center [346, 172] width 25 height 10
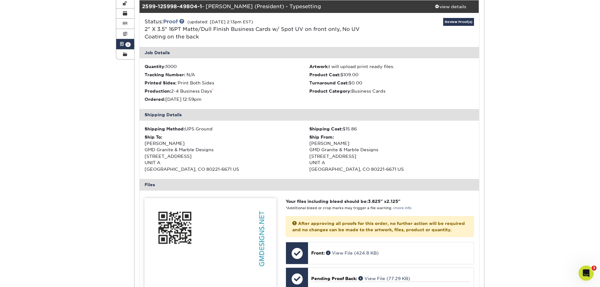
scroll to position [31, 0]
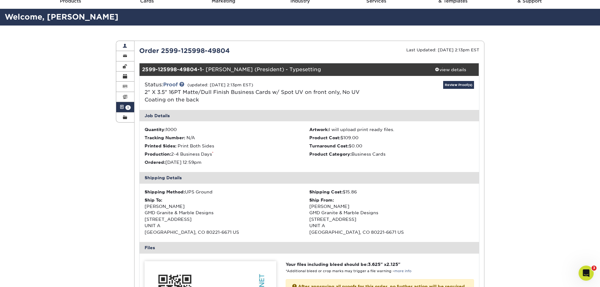
click at [127, 48] on link "Account Overview" at bounding box center [125, 46] width 18 height 10
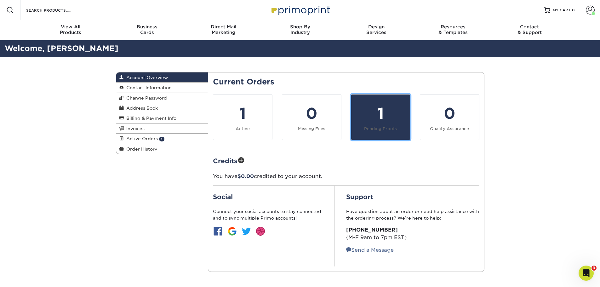
click at [403, 117] on div "1" at bounding box center [380, 113] width 51 height 23
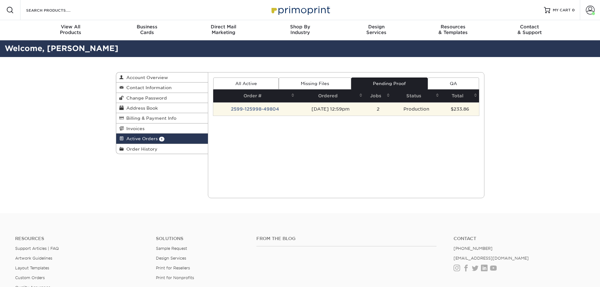
click at [266, 108] on td "2599-125998-49804" at bounding box center [254, 108] width 83 height 13
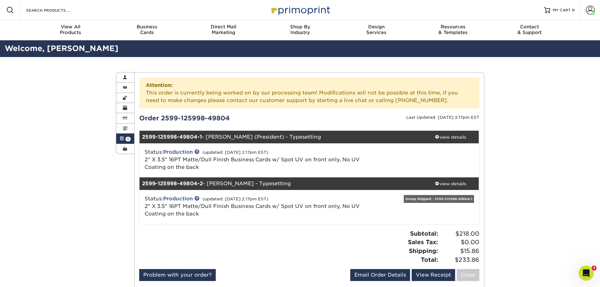
click at [126, 72] on link "Account Overview" at bounding box center [125, 77] width 18 height 10
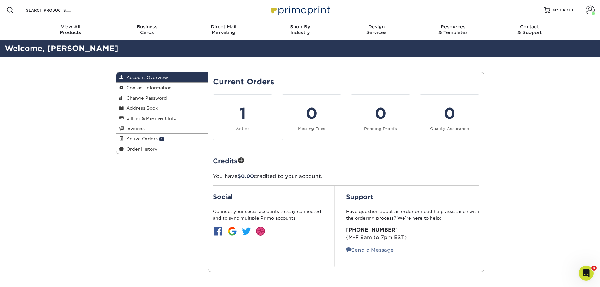
click at [159, 80] on link "Account Overview" at bounding box center [162, 77] width 92 height 10
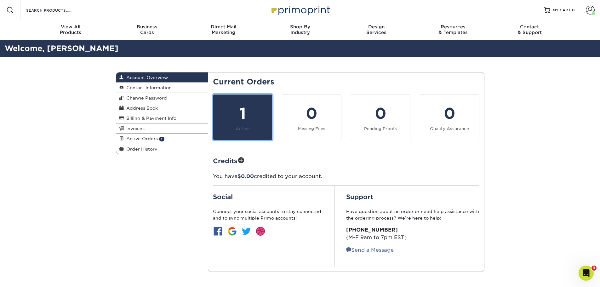
click at [246, 104] on div "1" at bounding box center [242, 113] width 51 height 23
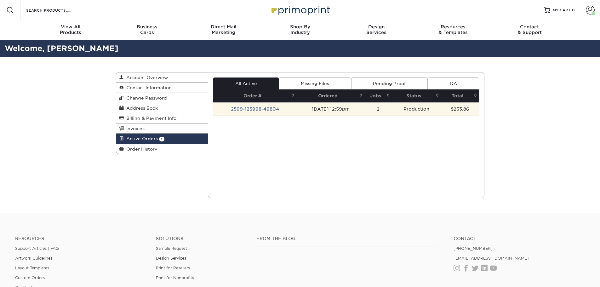
click at [272, 110] on td "2599-125998-49804" at bounding box center [254, 108] width 83 height 13
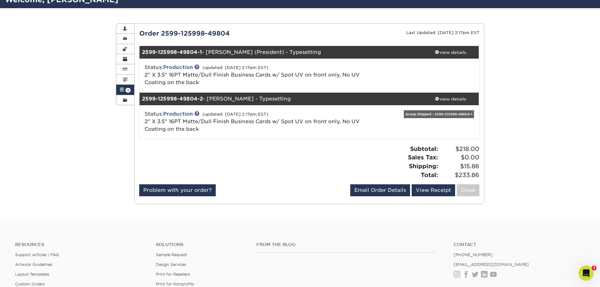
scroll to position [63, 0]
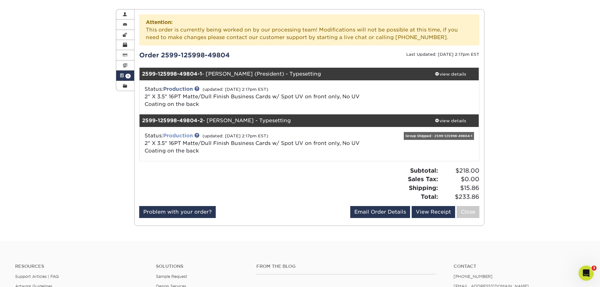
click at [189, 136] on link "Production" at bounding box center [178, 136] width 30 height 6
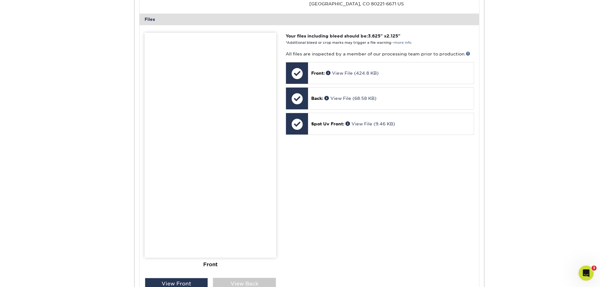
scroll to position [441, 0]
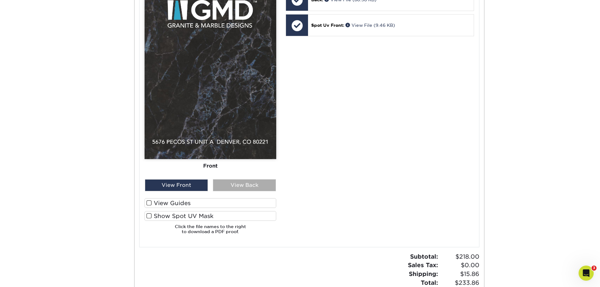
click at [241, 185] on div "View Back" at bounding box center [244, 185] width 63 height 12
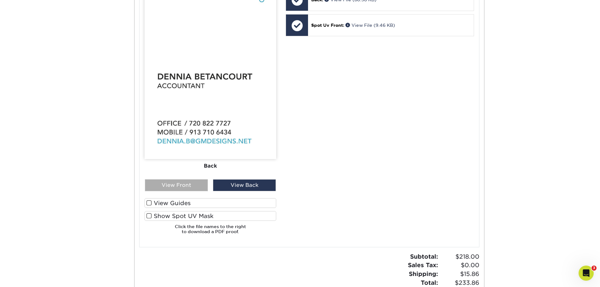
click at [185, 188] on div "View Front" at bounding box center [176, 185] width 63 height 12
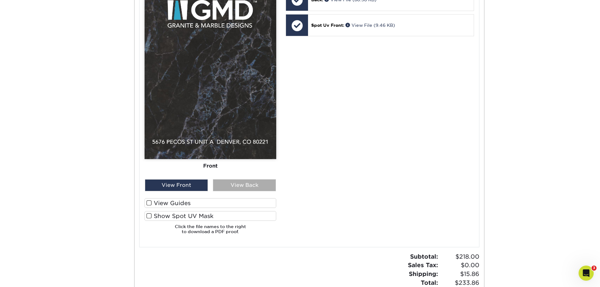
click at [235, 182] on div "View Back" at bounding box center [244, 185] width 63 height 12
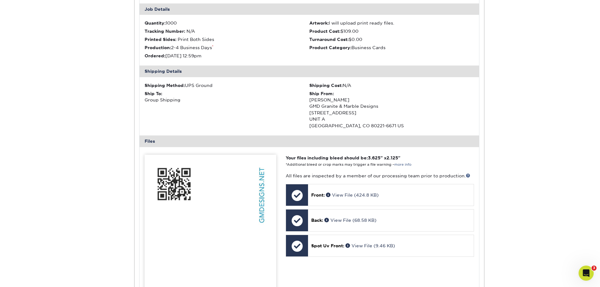
scroll to position [126, 0]
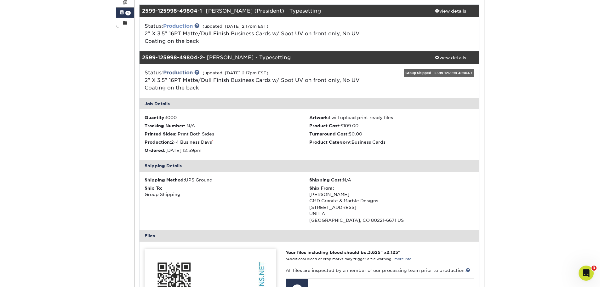
click at [184, 25] on link "Production" at bounding box center [178, 26] width 30 height 6
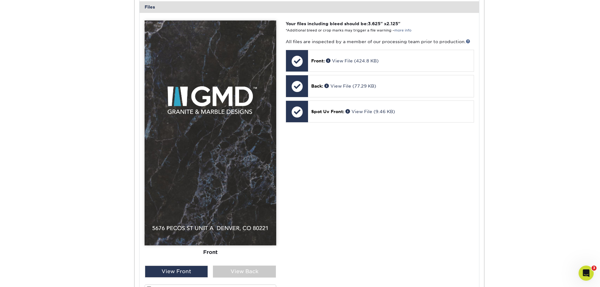
scroll to position [315, 0]
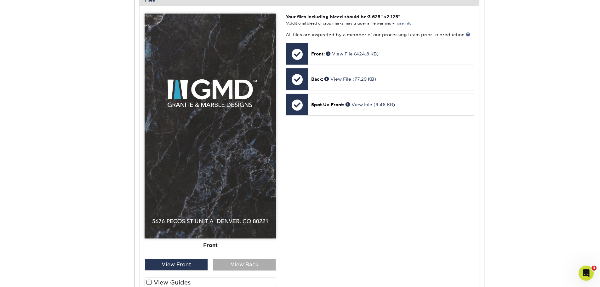
click at [219, 263] on div "View Back" at bounding box center [244, 264] width 63 height 12
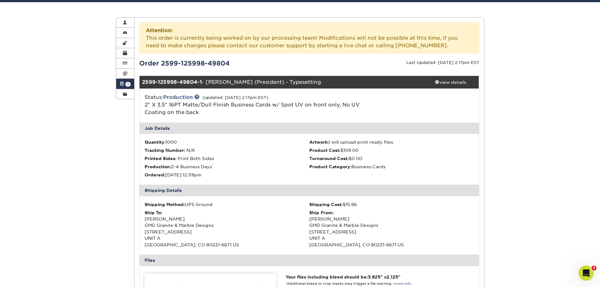
scroll to position [0, 0]
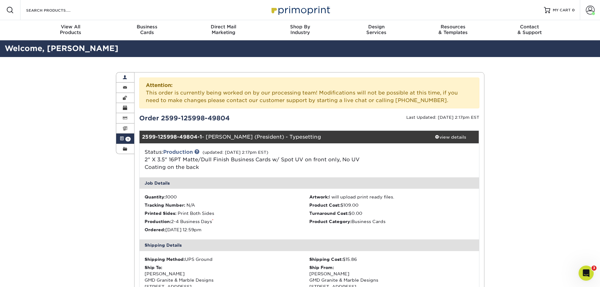
click at [128, 76] on link "Account Overview" at bounding box center [125, 77] width 18 height 10
